Goal: Task Accomplishment & Management: Manage account settings

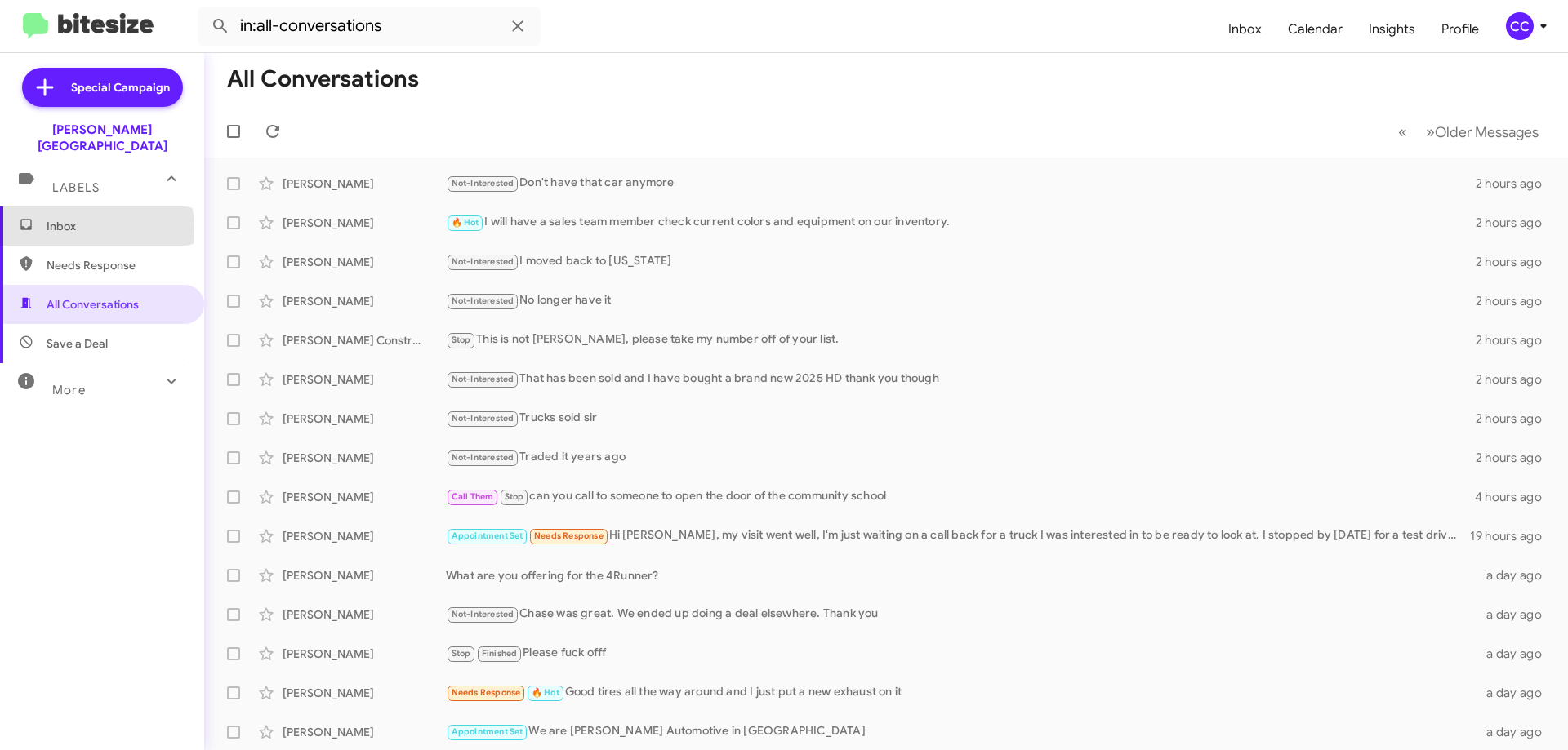
click at [69, 218] on span "Inbox" at bounding box center [116, 226] width 139 height 16
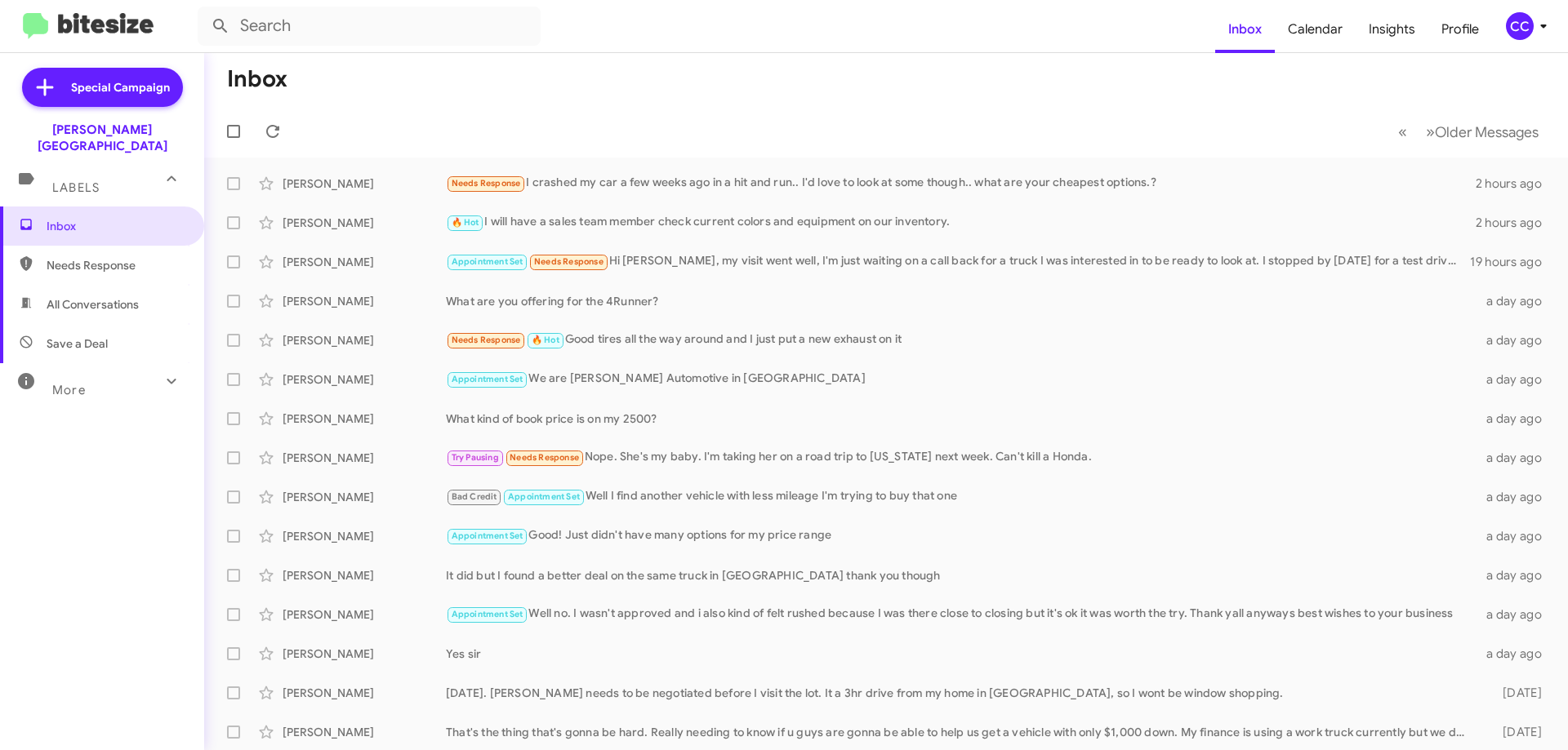
click at [76, 257] on span "Needs Response" at bounding box center [116, 265] width 139 height 16
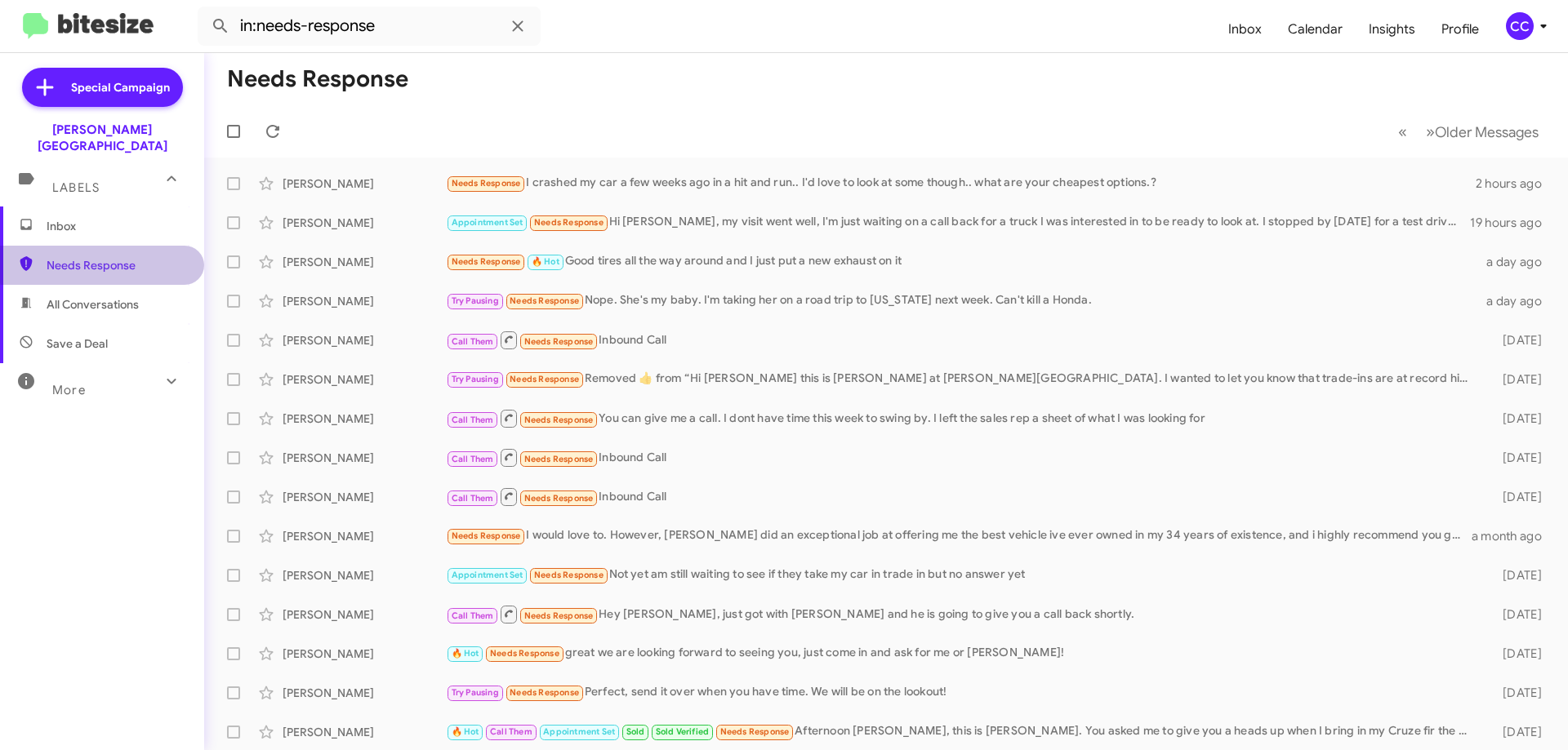
click at [104, 257] on span "Needs Response" at bounding box center [116, 265] width 139 height 16
click at [125, 297] on span "All Conversations" at bounding box center [93, 305] width 92 height 16
type input "in:all-conversations"
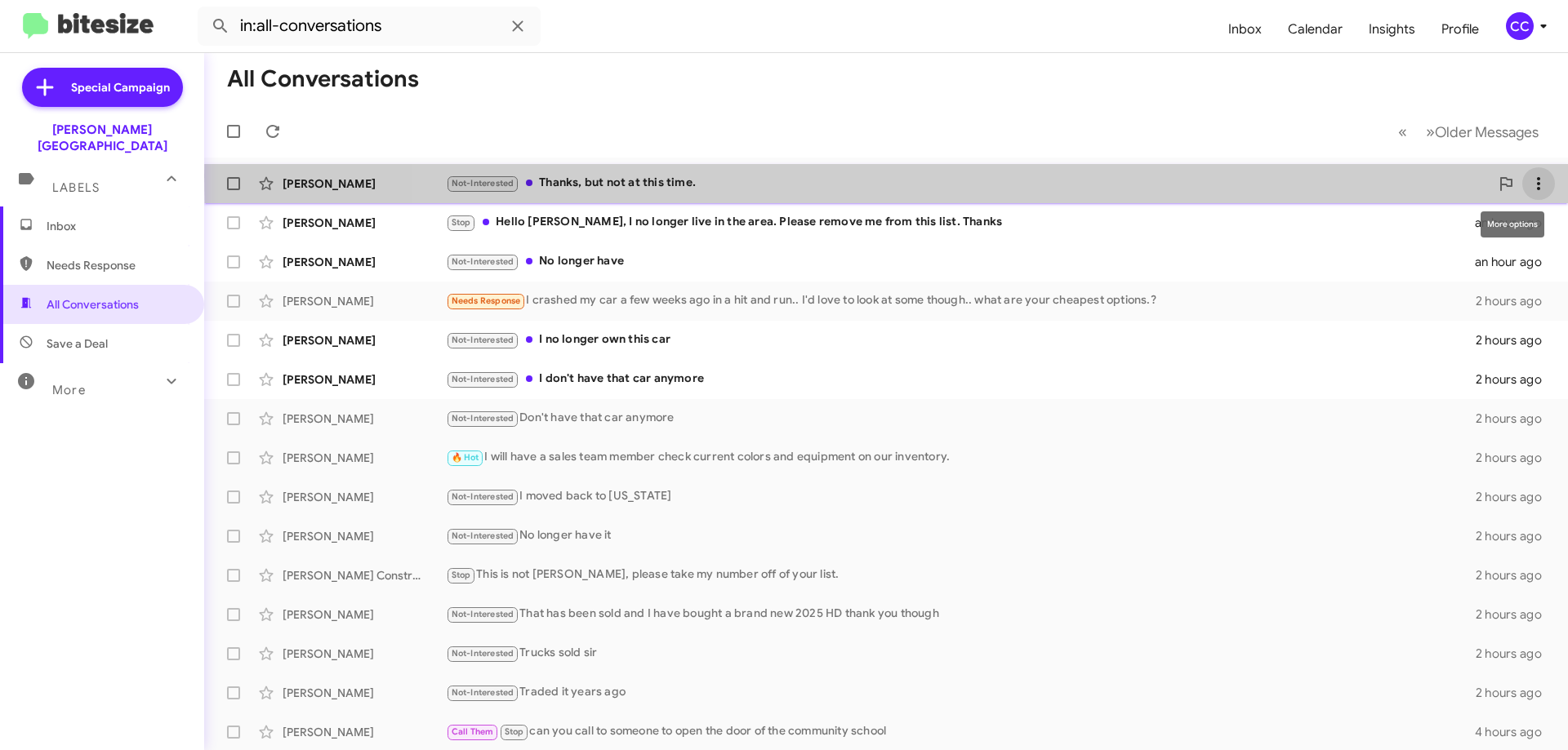
click at [1537, 177] on span at bounding box center [1539, 184] width 33 height 20
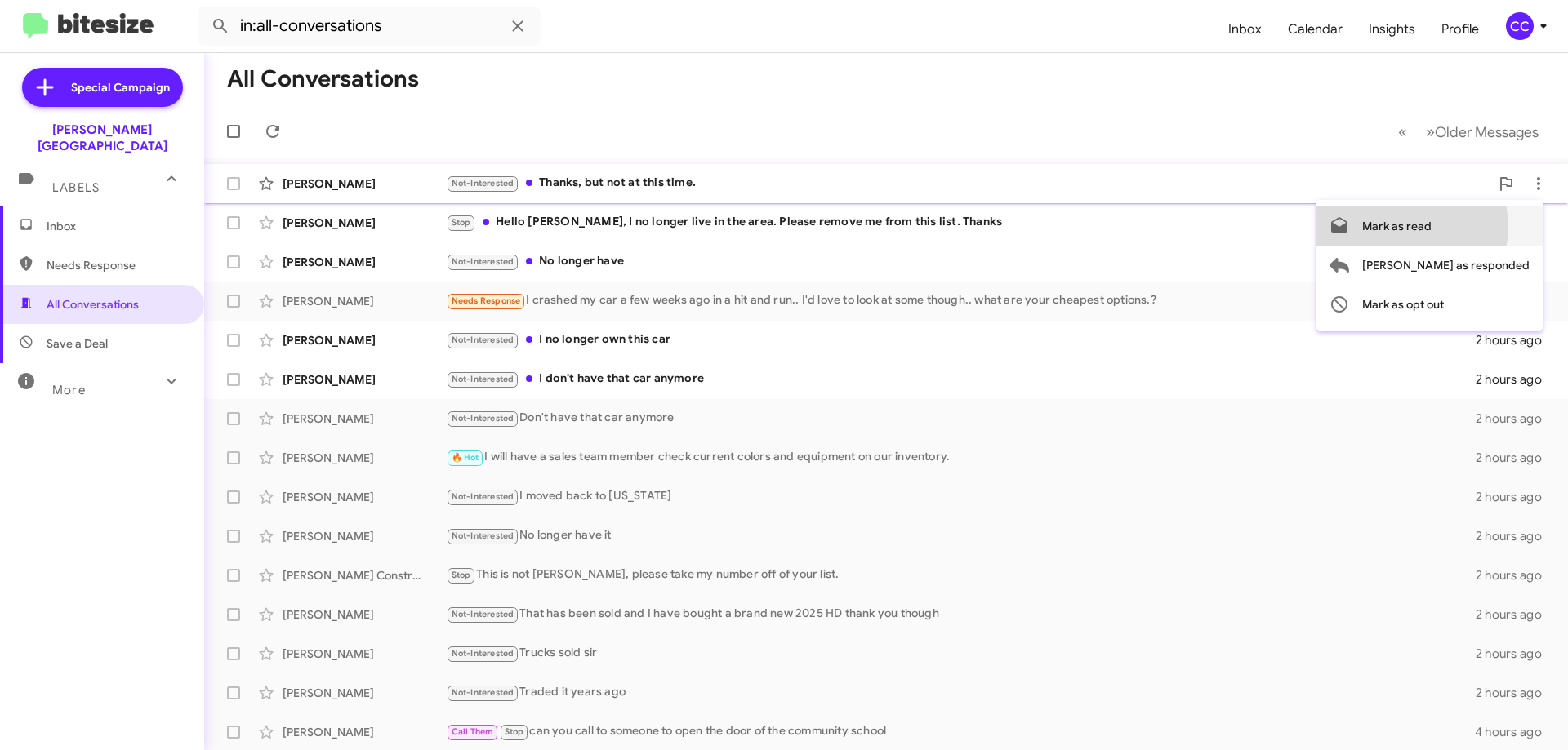
click at [1432, 227] on span "Mark as read" at bounding box center [1397, 226] width 69 height 39
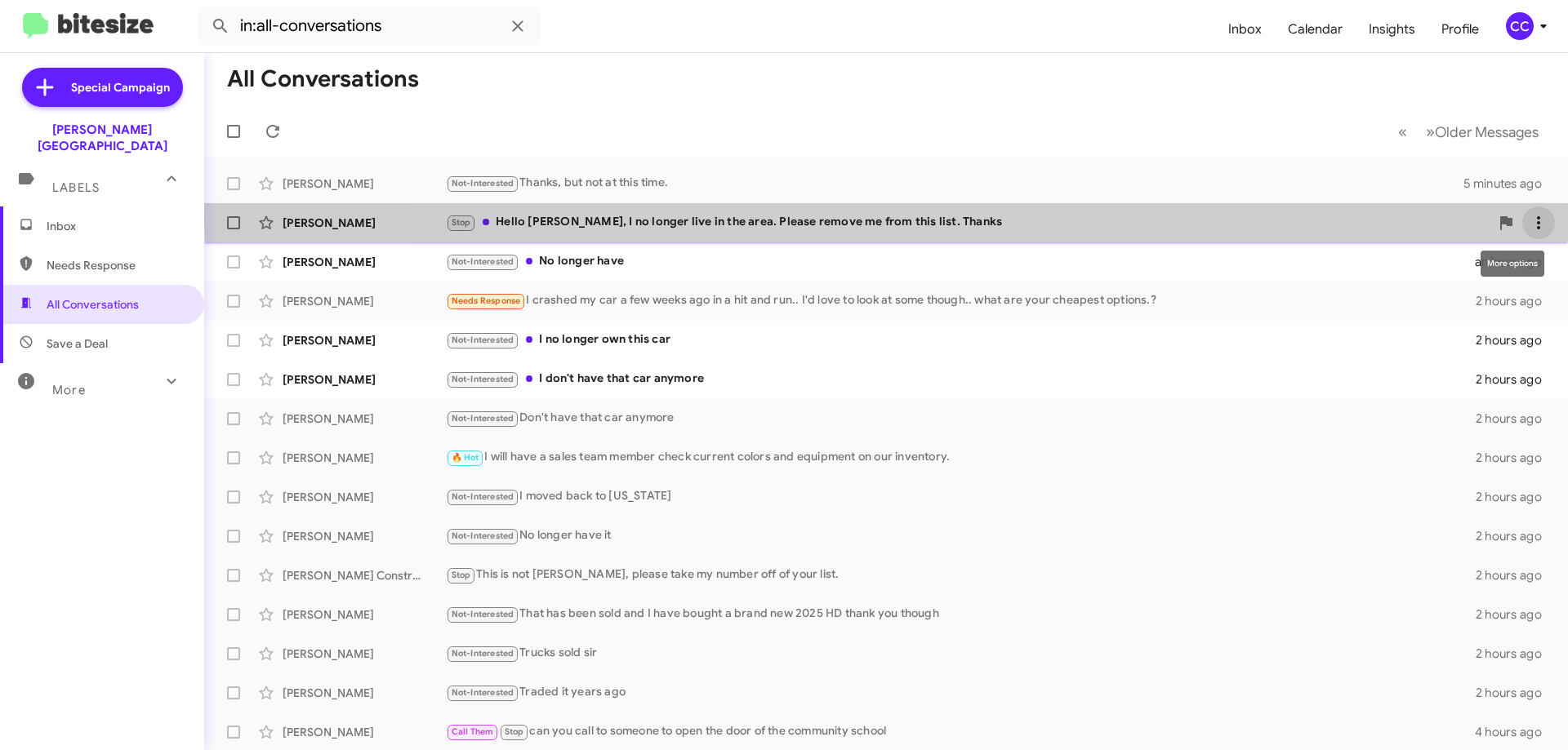
click at [1529, 217] on icon at bounding box center [1539, 223] width 20 height 20
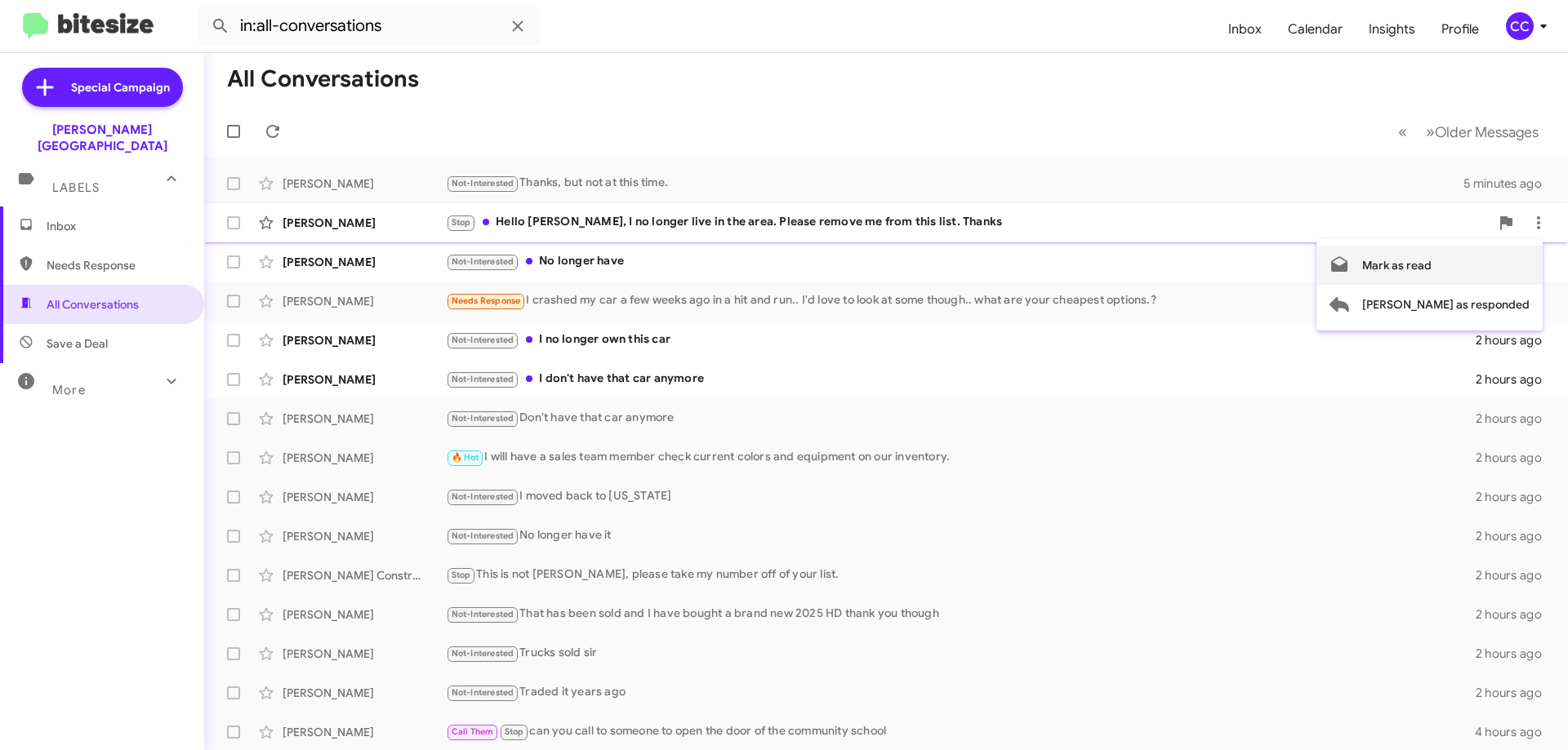
click at [1432, 261] on span "Mark as read" at bounding box center [1397, 265] width 69 height 39
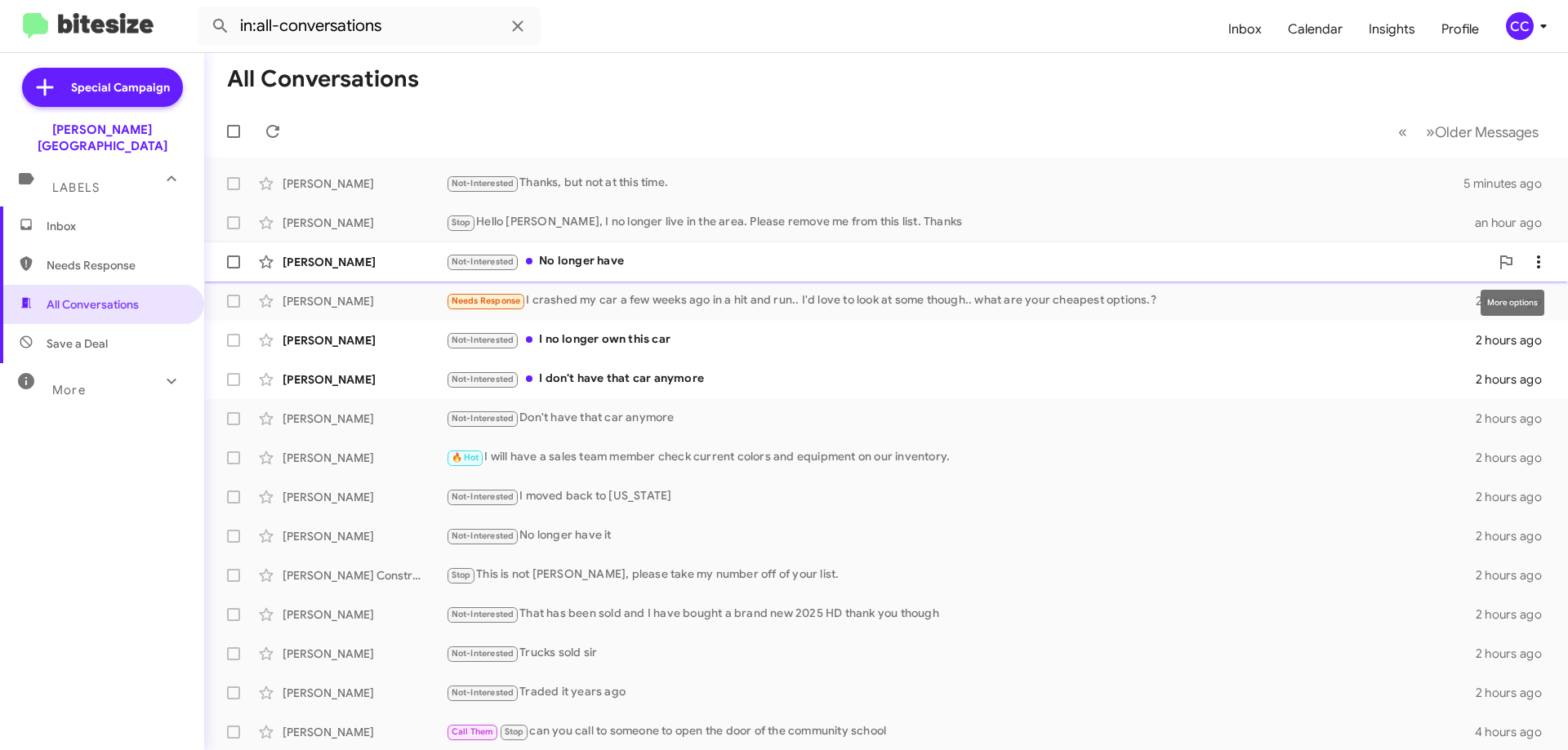
click at [1530, 256] on icon at bounding box center [1539, 262] width 20 height 20
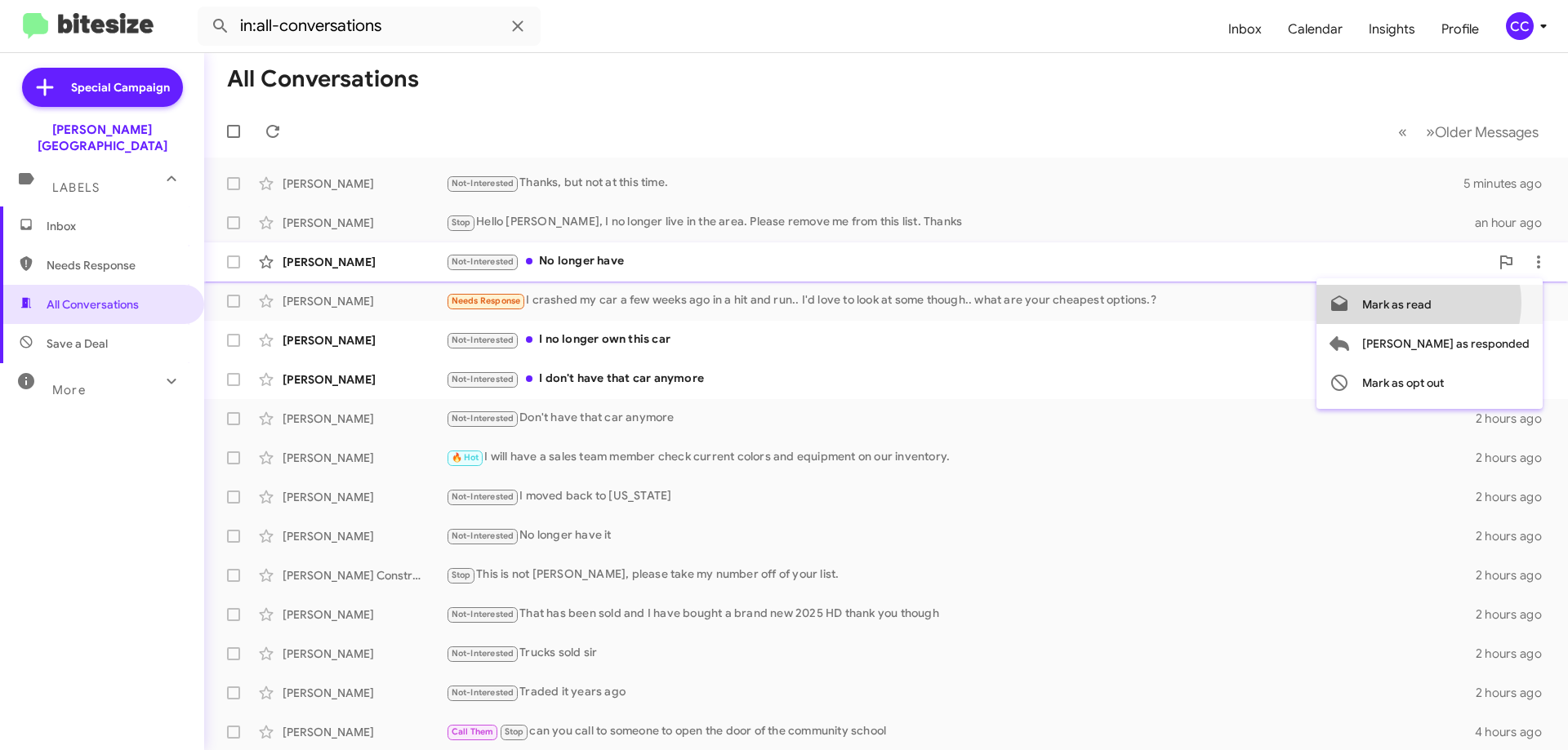
click at [1432, 303] on span "Mark as read" at bounding box center [1397, 305] width 69 height 39
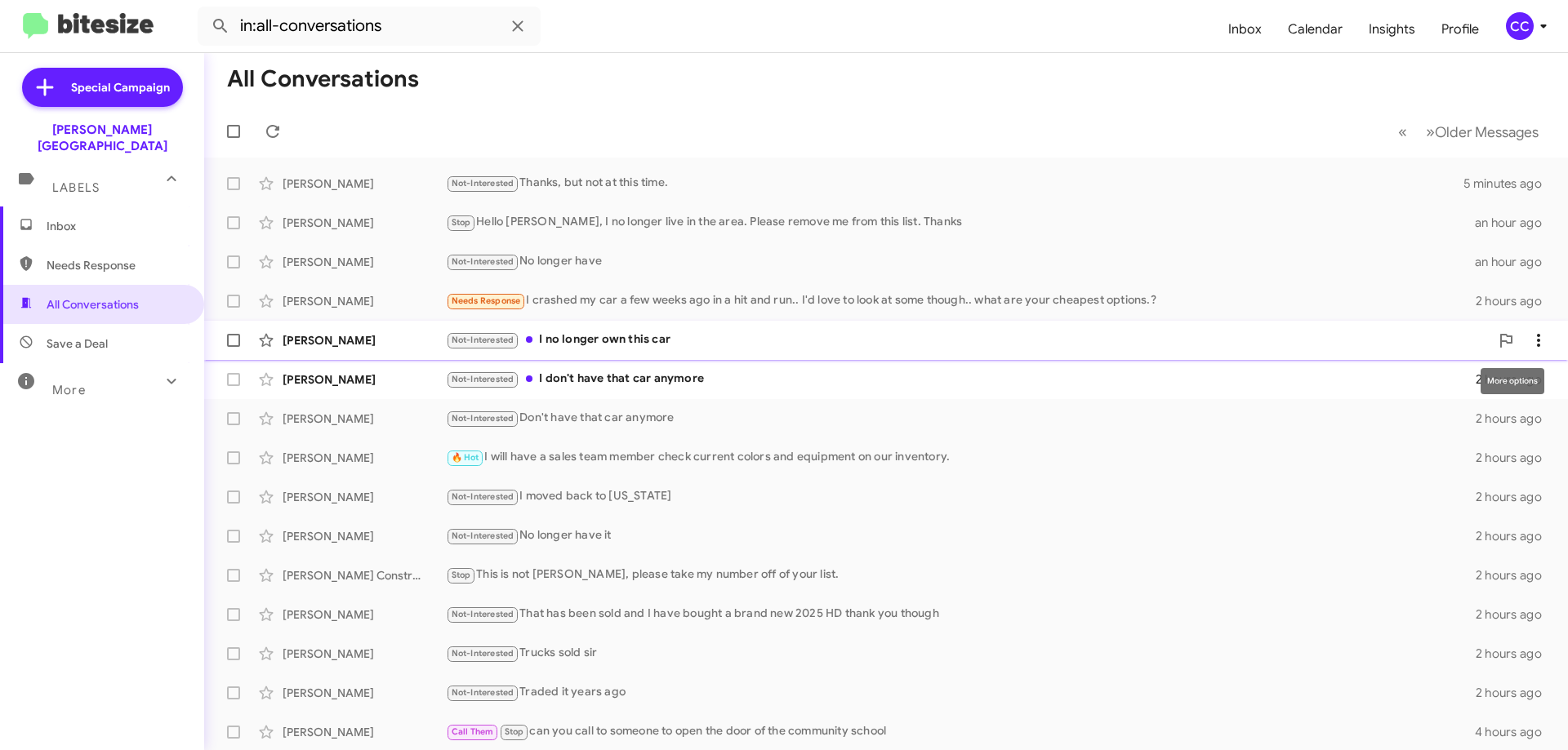
click at [1538, 340] on icon at bounding box center [1539, 341] width 3 height 13
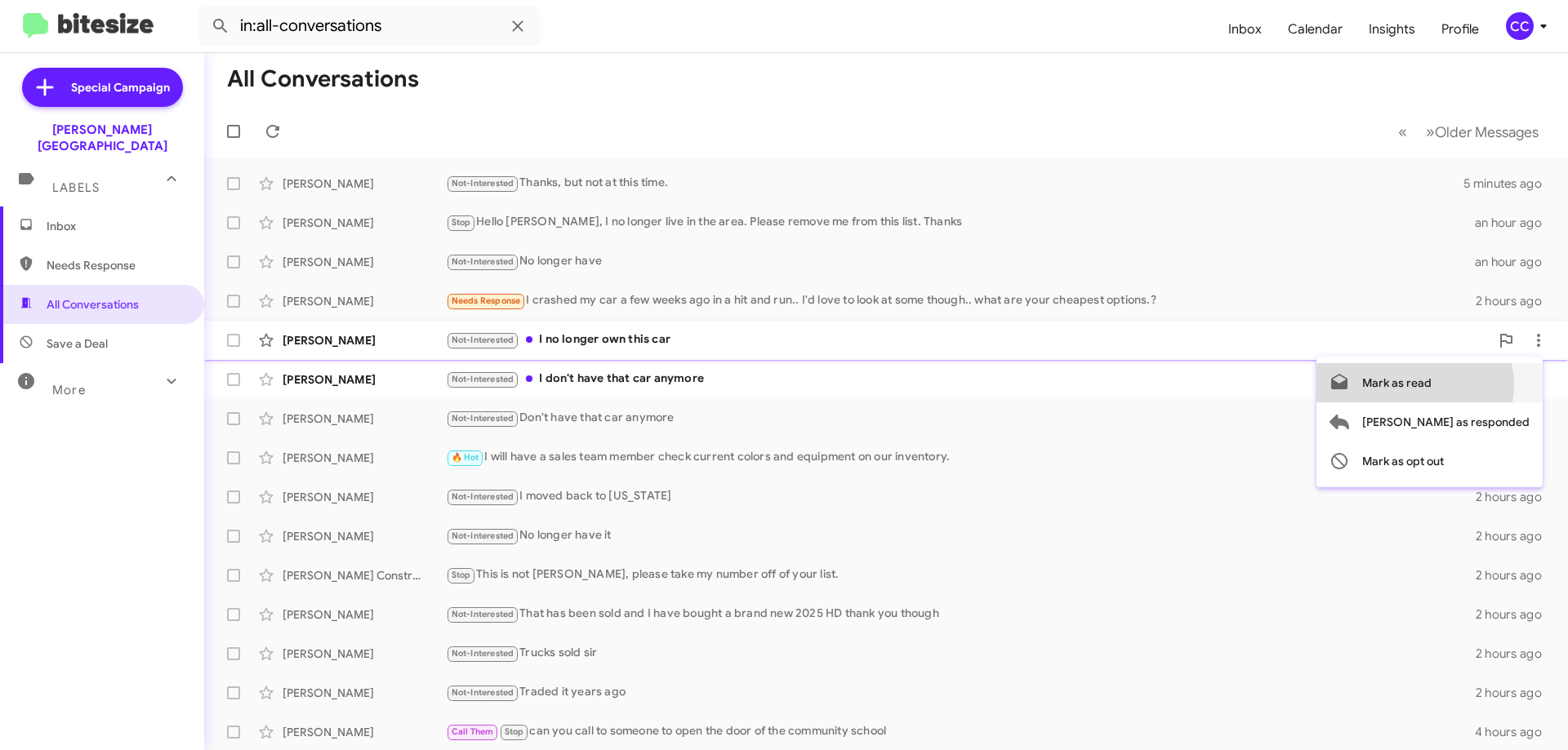
click at [1432, 385] on span "Mark as read" at bounding box center [1397, 383] width 69 height 39
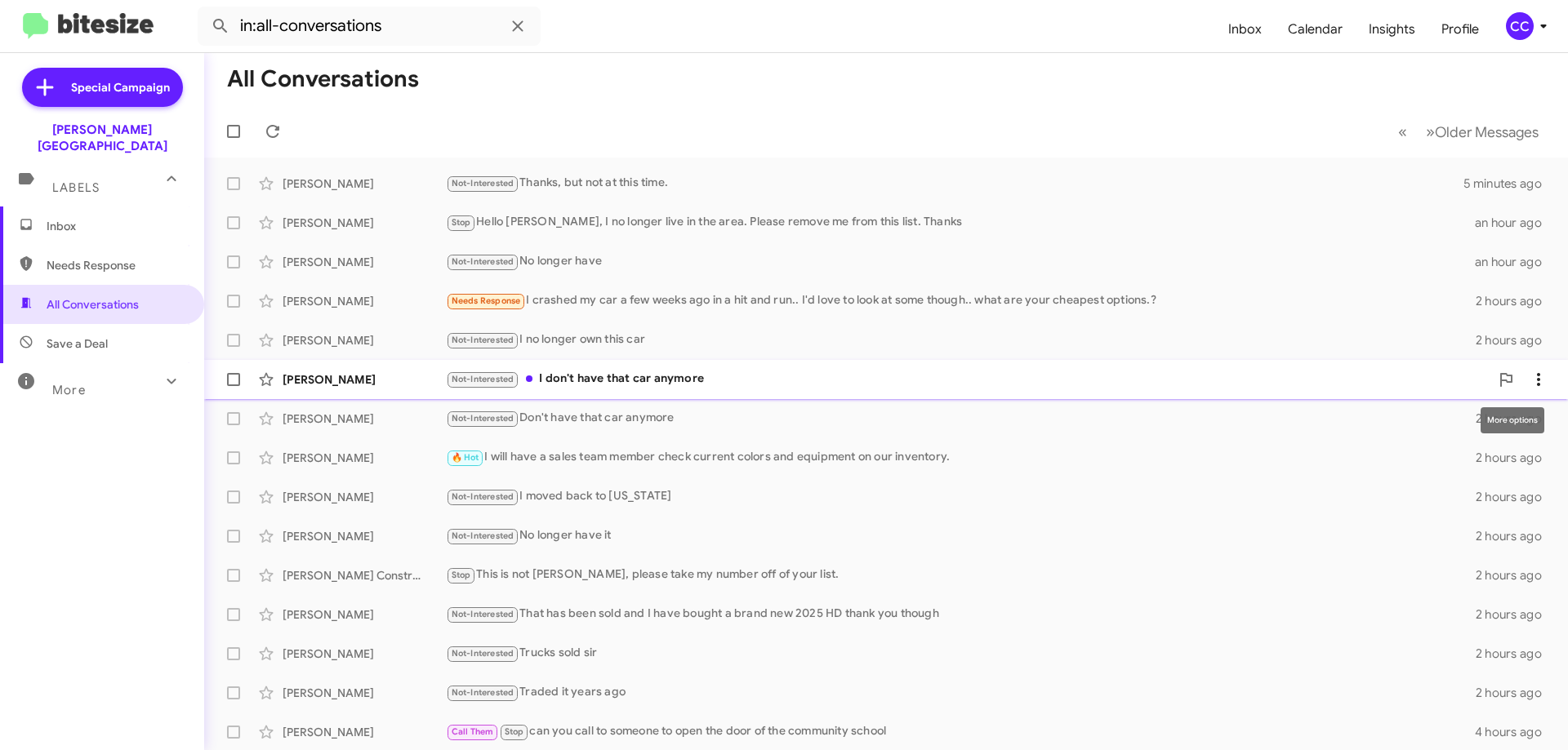
click at [1530, 380] on icon at bounding box center [1539, 380] width 20 height 20
click at [1432, 422] on span "Mark as read" at bounding box center [1397, 422] width 69 height 39
click at [71, 219] on span "Inbox" at bounding box center [102, 226] width 205 height 39
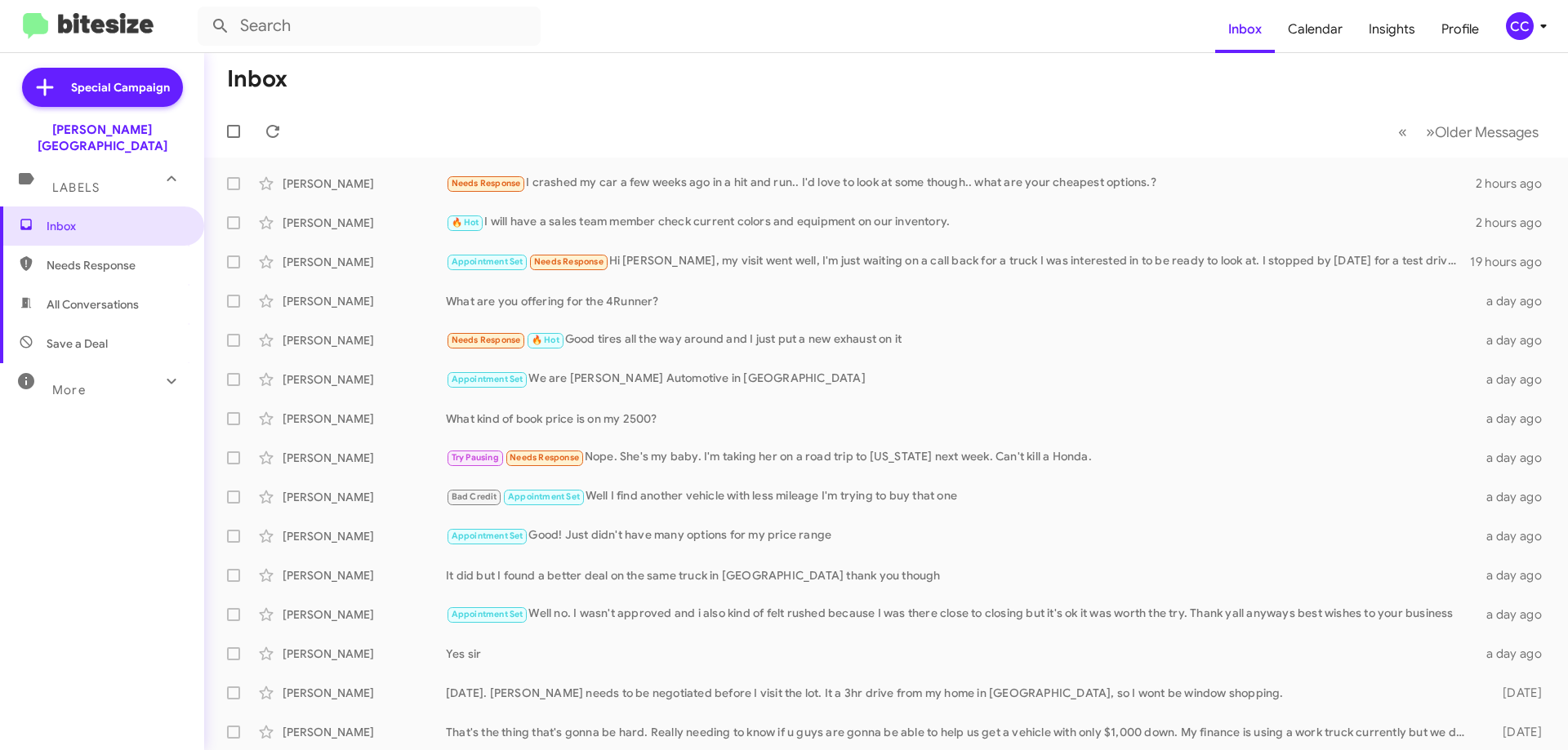
click at [87, 257] on span "Needs Response" at bounding box center [116, 265] width 139 height 16
type input "in:needs-response"
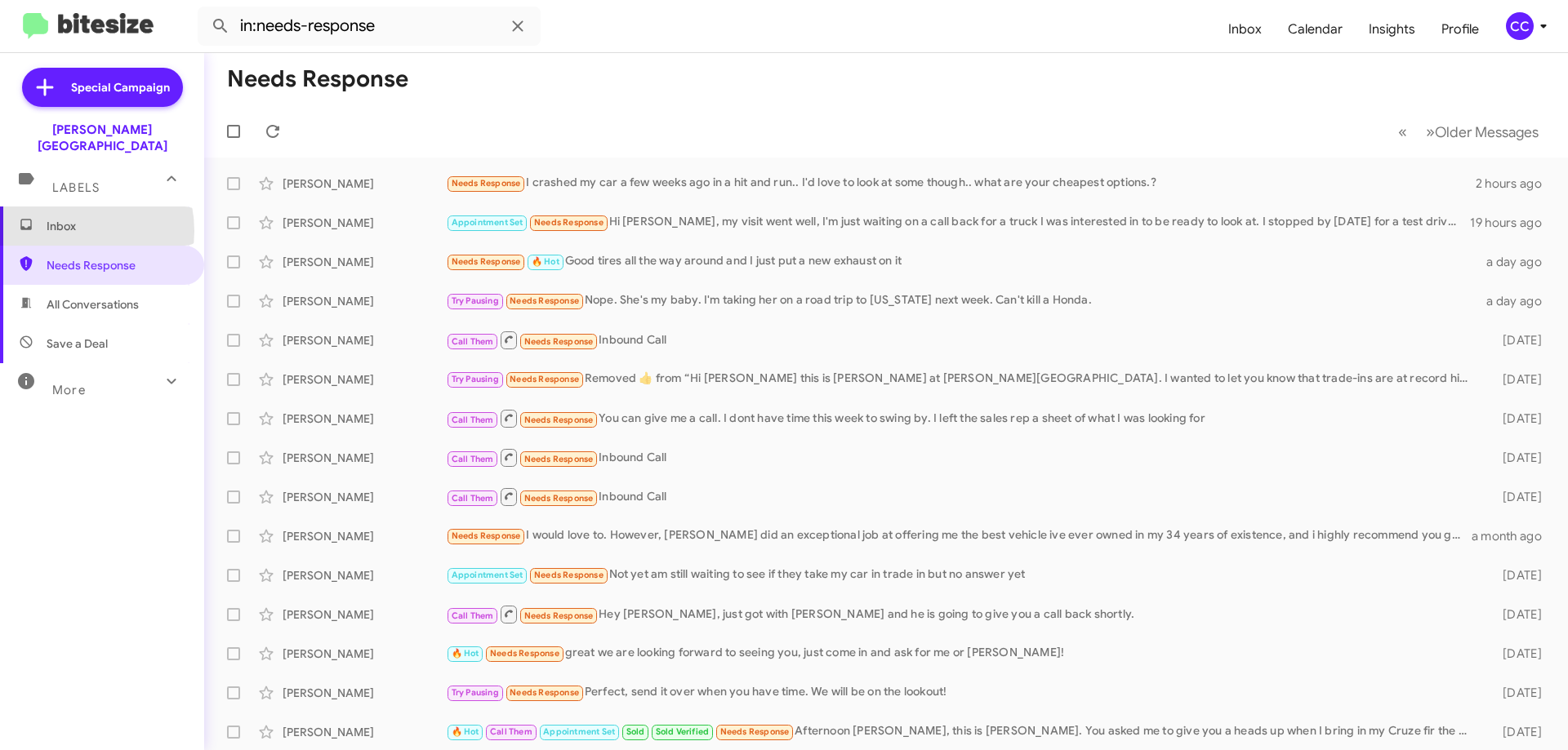
click at [65, 218] on span "Inbox" at bounding box center [116, 226] width 139 height 16
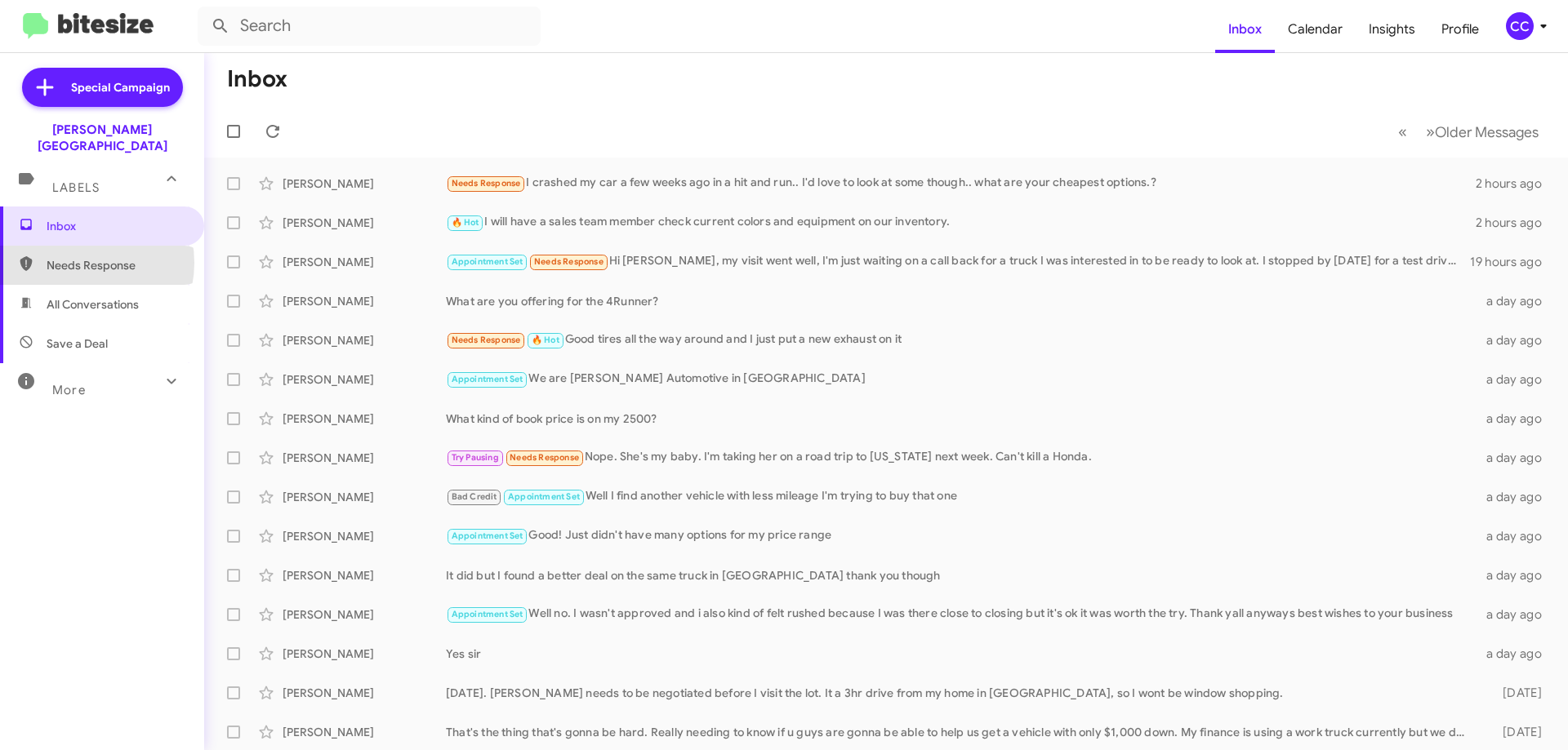
click at [81, 257] on span "Needs Response" at bounding box center [116, 265] width 139 height 16
type input "in:needs-response"
